Goal: Find specific page/section: Find specific page/section

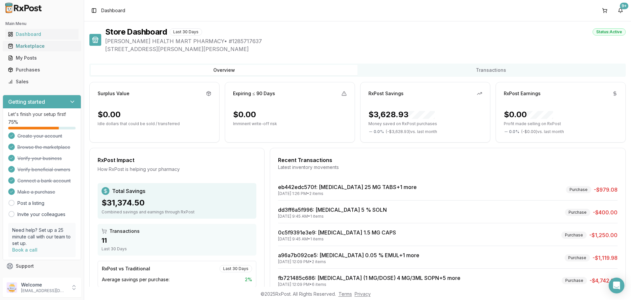
click at [23, 43] on div "Marketplace" at bounding box center [42, 46] width 68 height 7
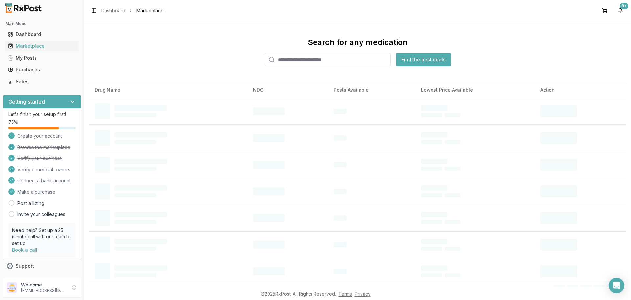
click at [300, 61] on input "search" at bounding box center [328, 59] width 126 height 13
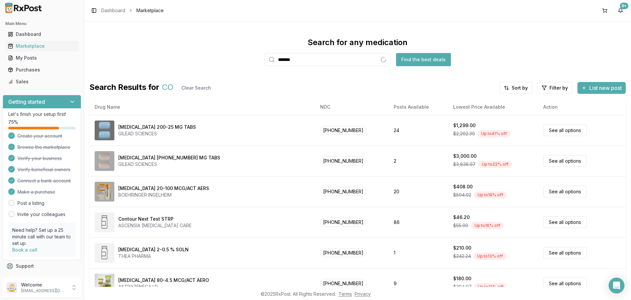
type input "*******"
